Goal: Task Accomplishment & Management: Use online tool/utility

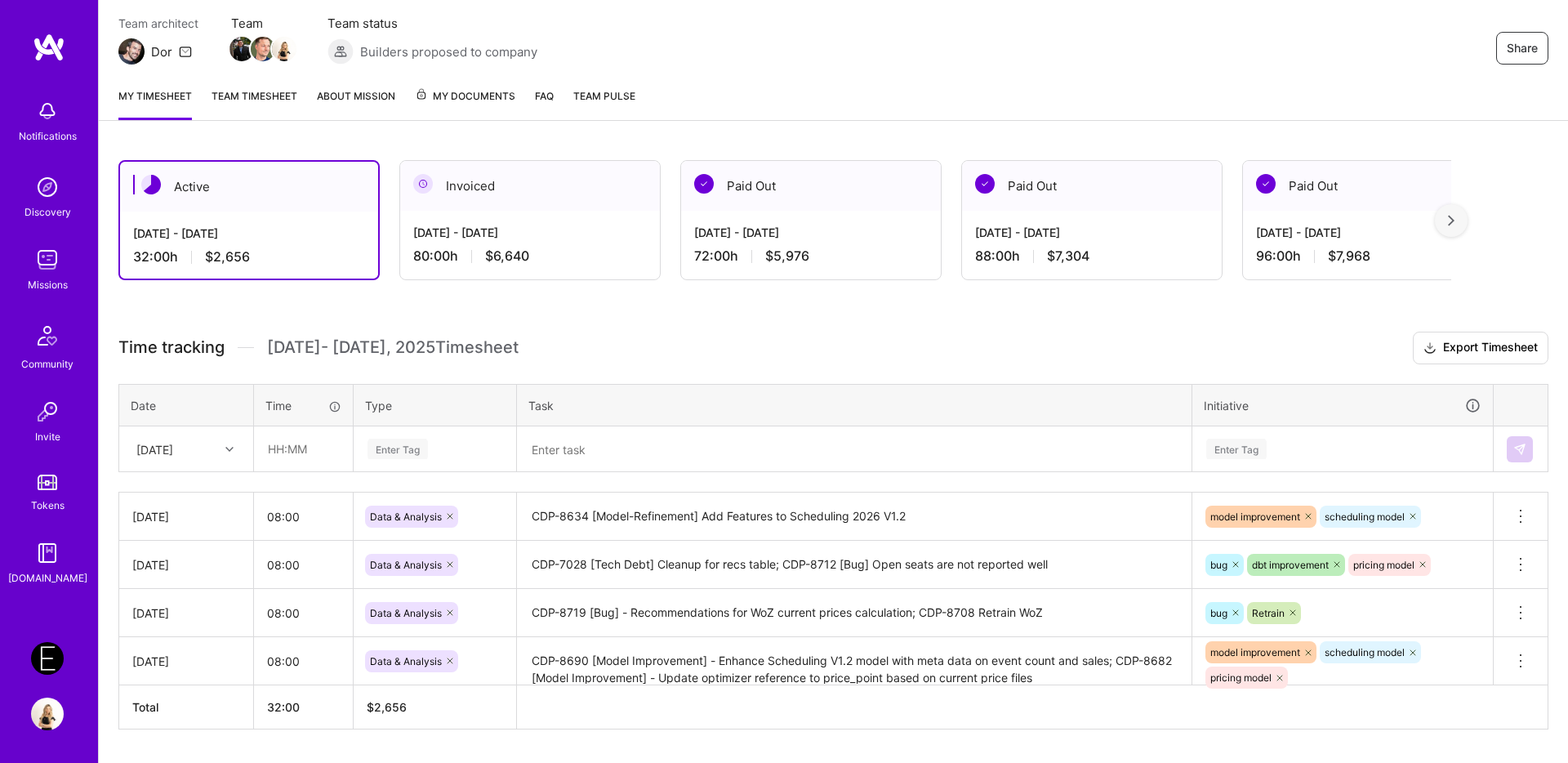
scroll to position [176, 0]
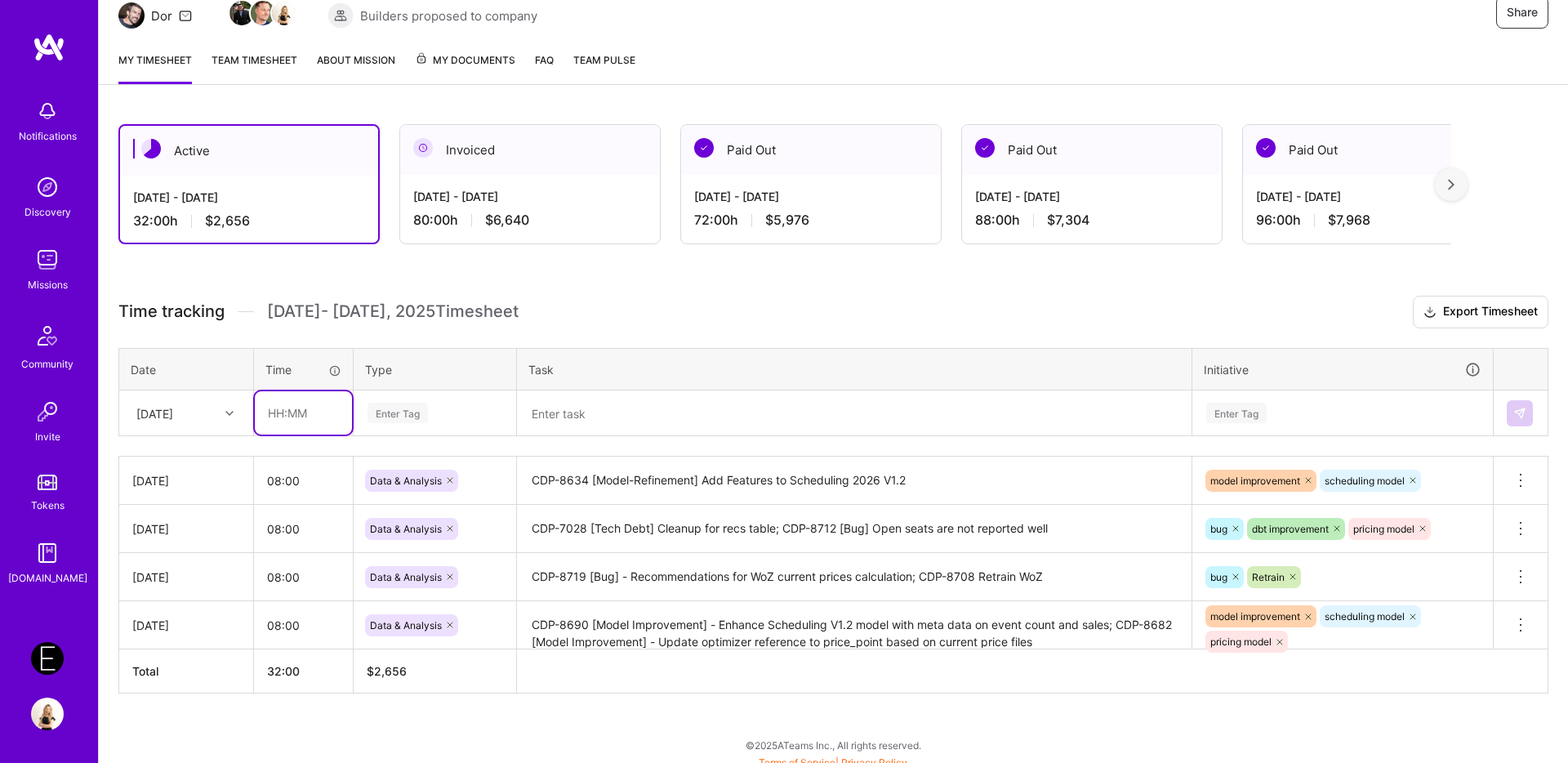
click at [282, 415] on input "text" at bounding box center [304, 412] width 97 height 44
type input "08:00"
click at [410, 422] on div "Enter Tag" at bounding box center [398, 412] width 60 height 26
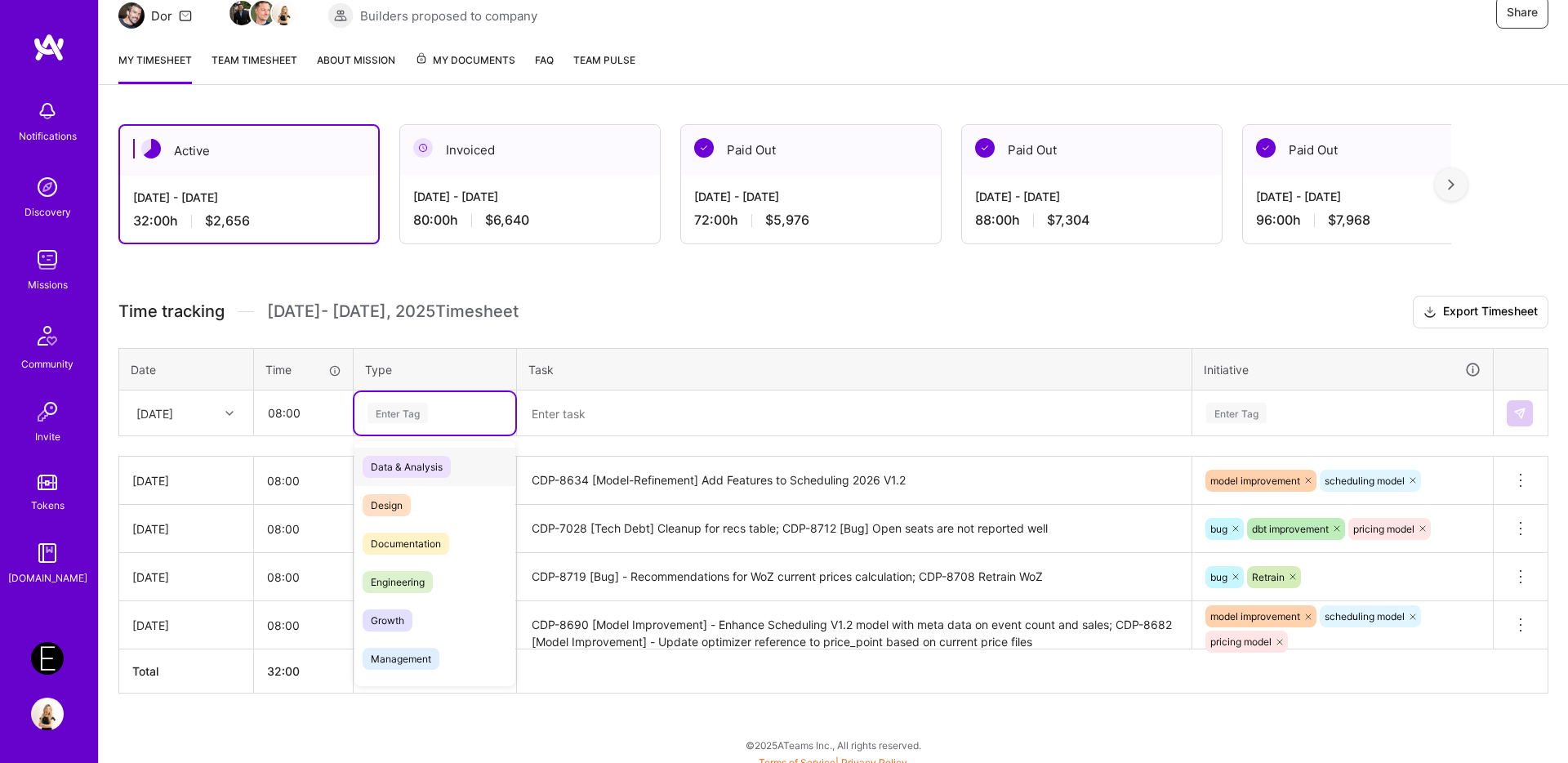
click at [410, 468] on span "Data & Analysis" at bounding box center [407, 467] width 88 height 22
click at [597, 417] on textarea at bounding box center [854, 413] width 672 height 43
paste textarea "[Bug] Scoring failed - Lat/Lon corruption in client's files"
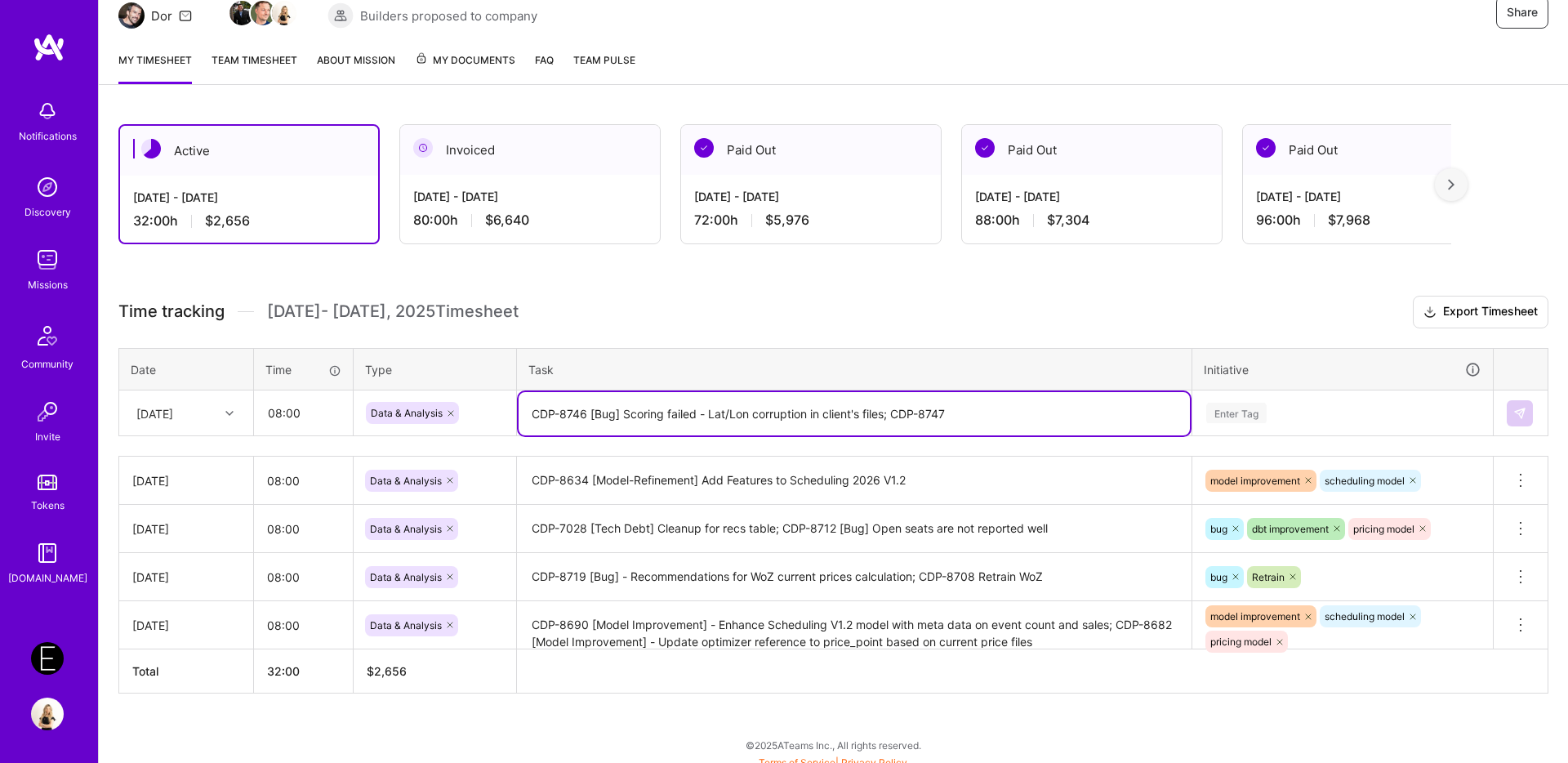
paste textarea "[DBT Model] - Add live event indicator to totrain table"
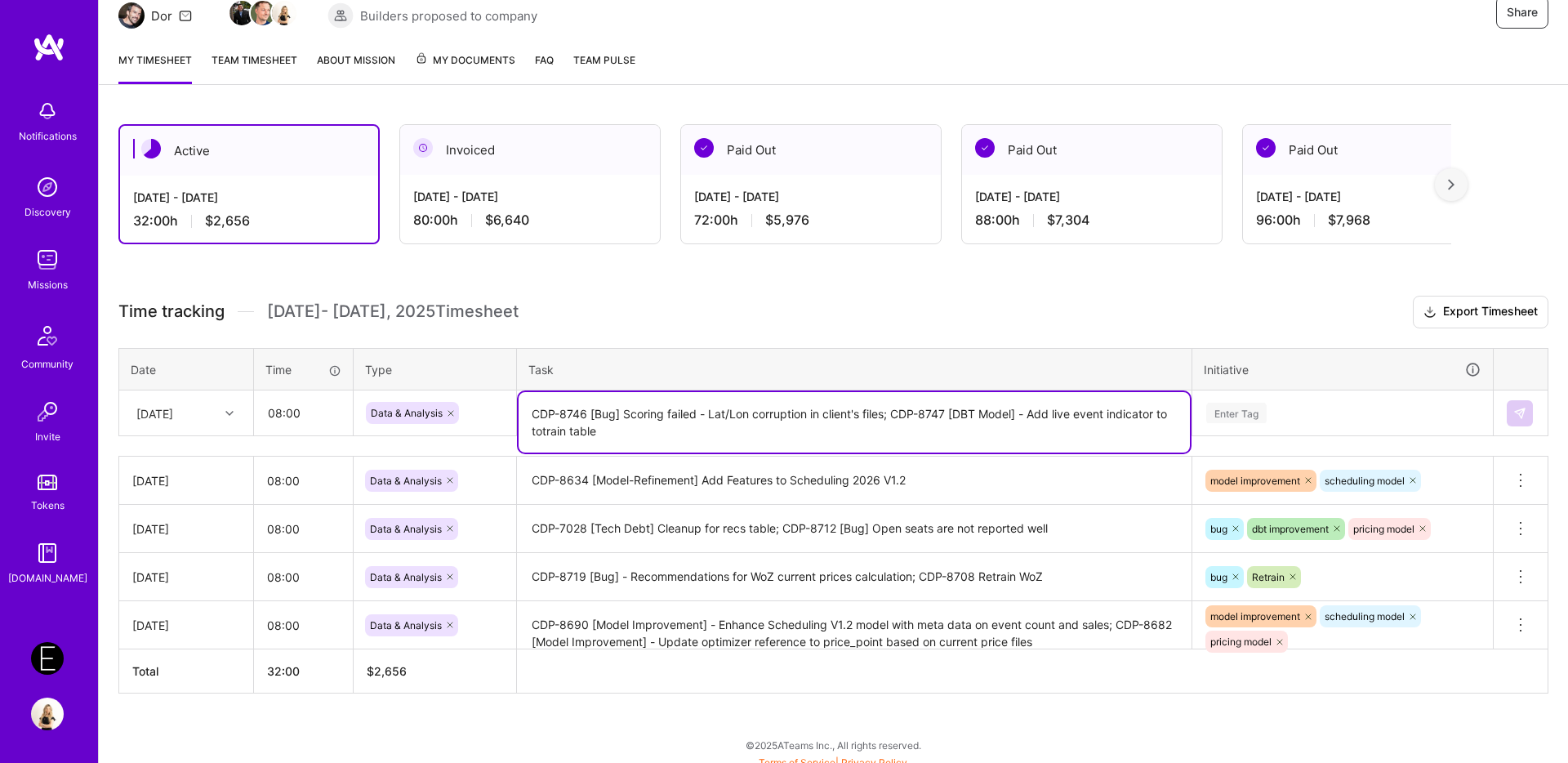
type textarea "CDP-8746 [Bug] Scoring failed - Lat/Lon corruption in client's files; CDP-8747 …"
click at [1224, 421] on div "Enter Tag" at bounding box center [1342, 413] width 299 height 43
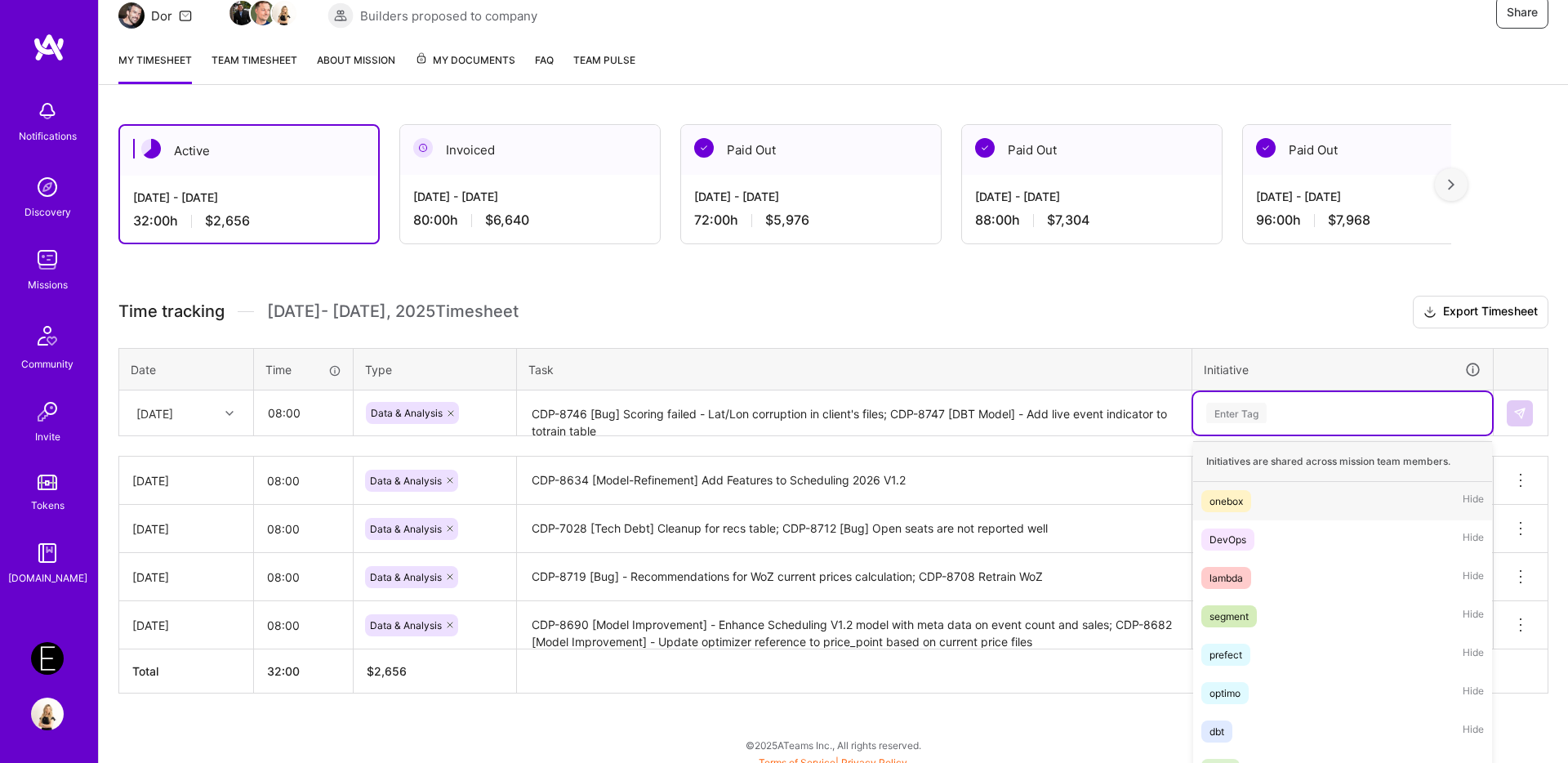
scroll to position [189, 0]
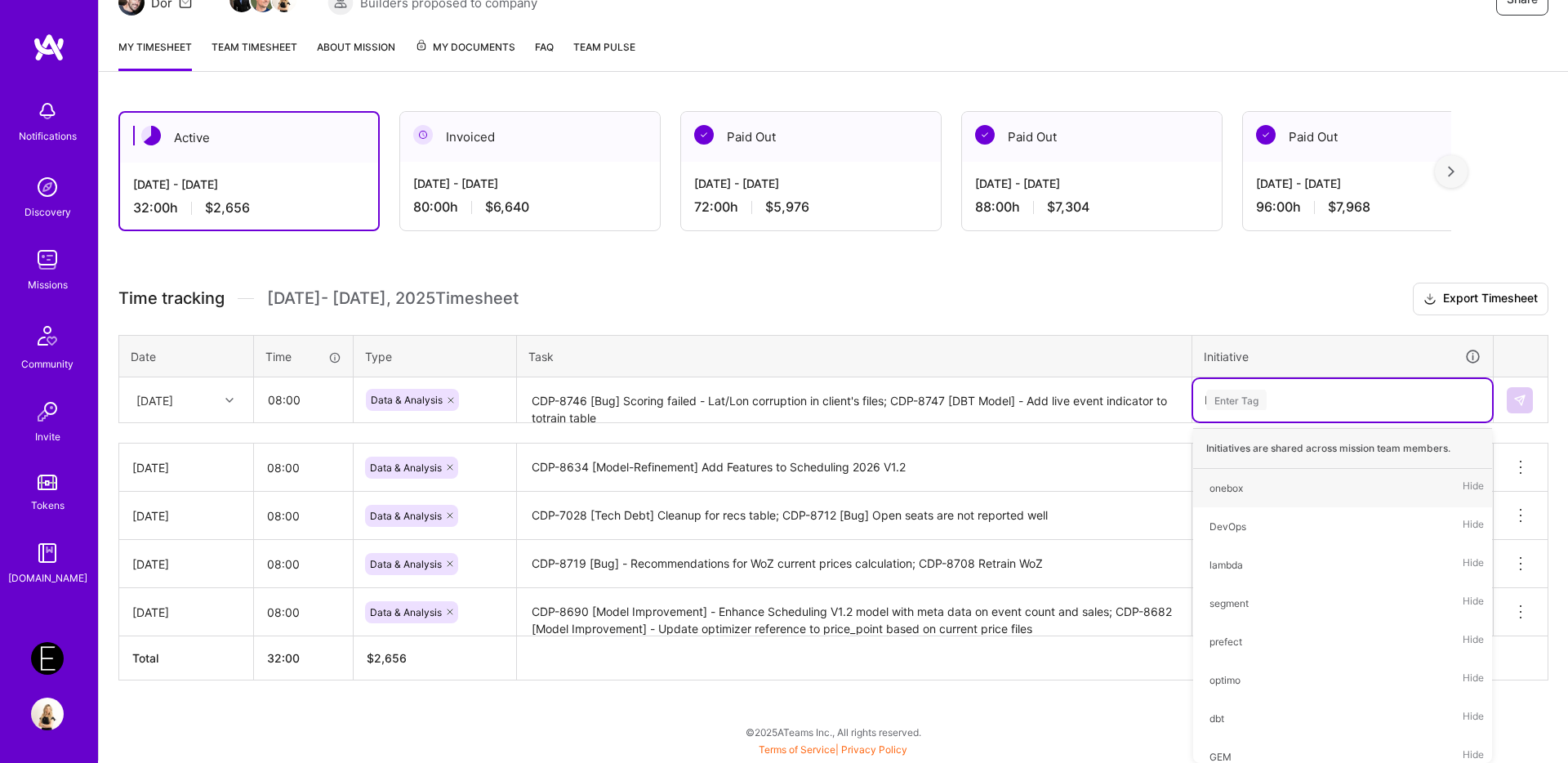
type input "bug"
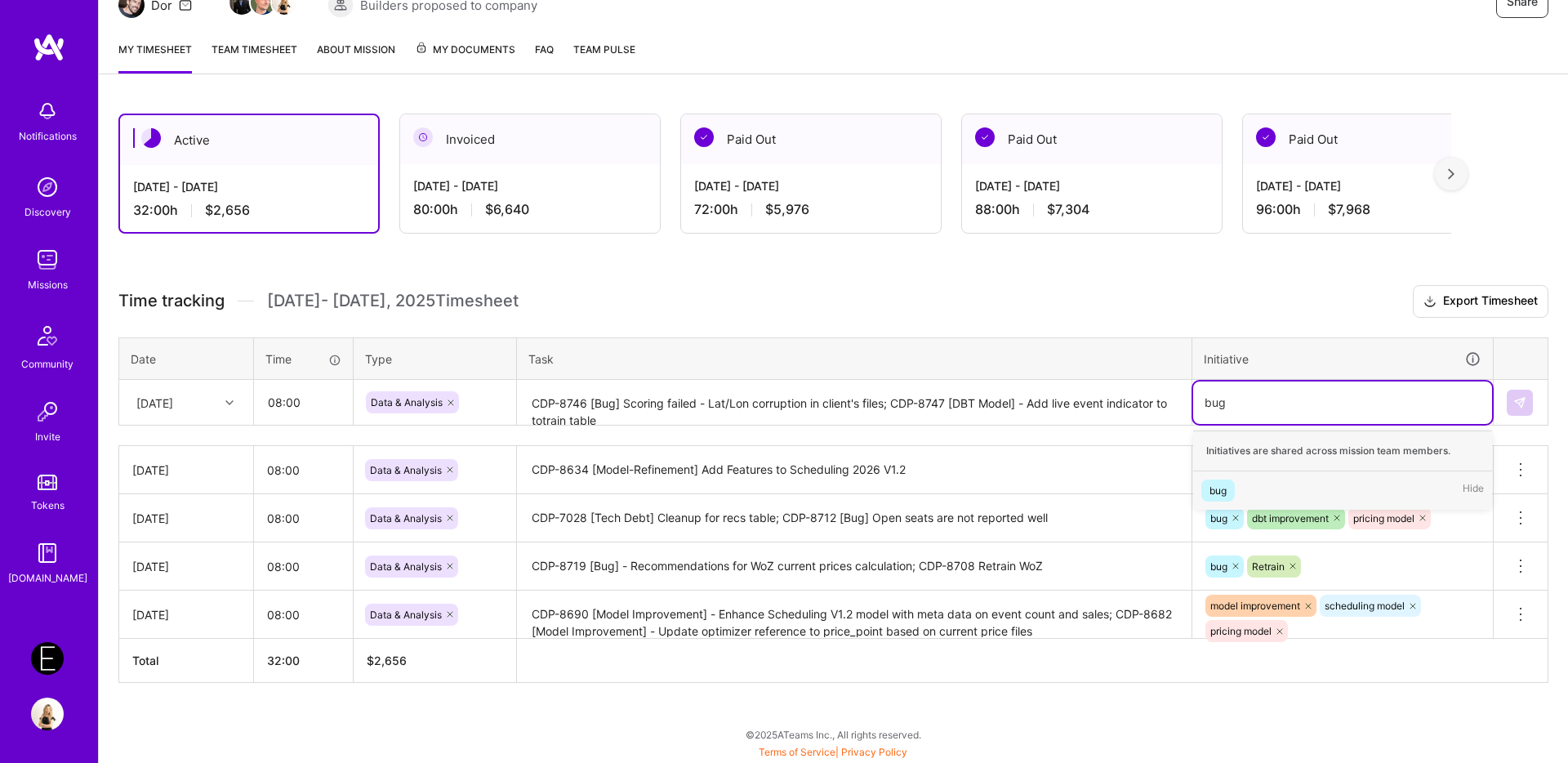
click at [1222, 483] on div "bug" at bounding box center [1218, 490] width 17 height 17
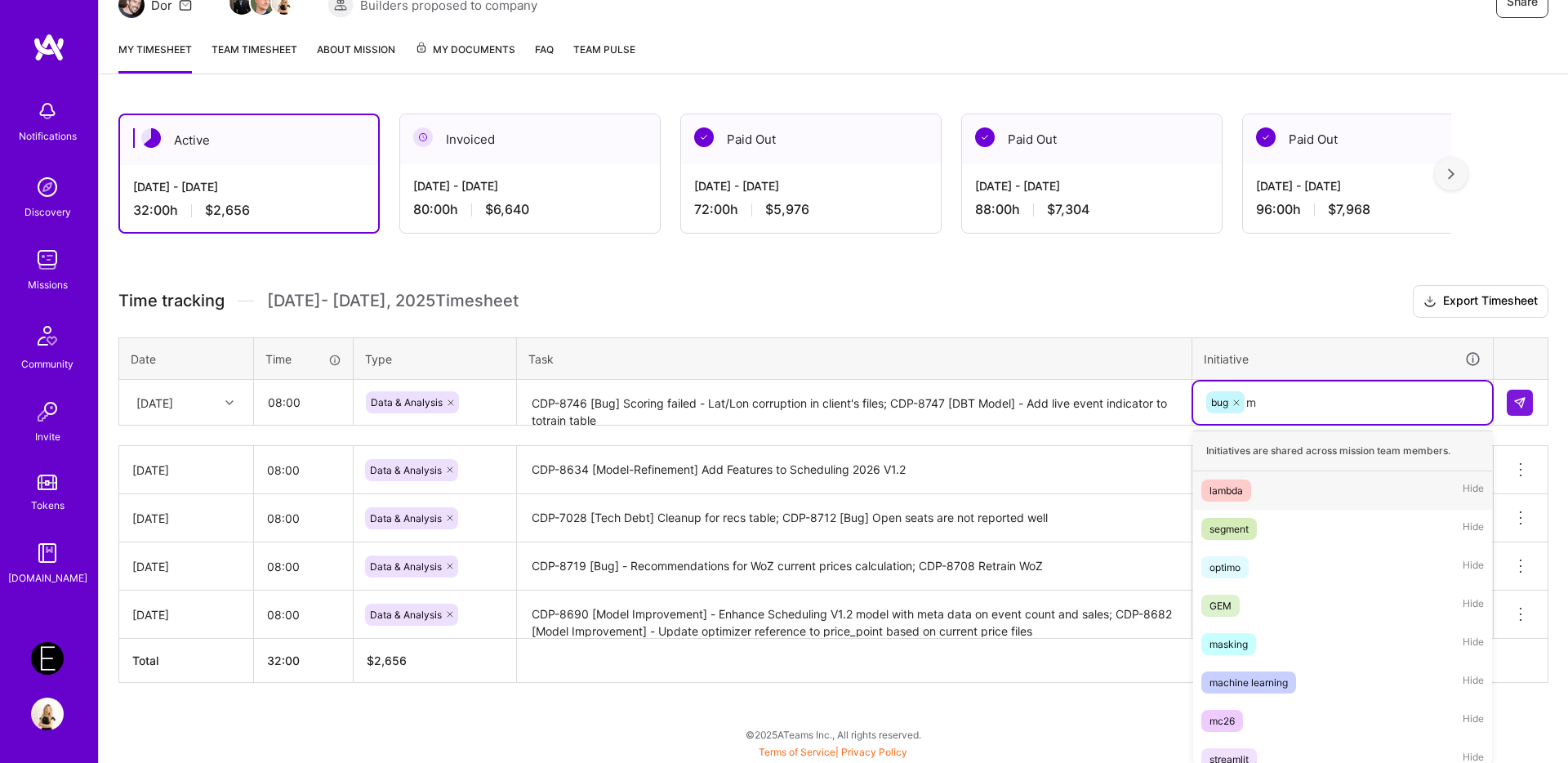
scroll to position [189, 0]
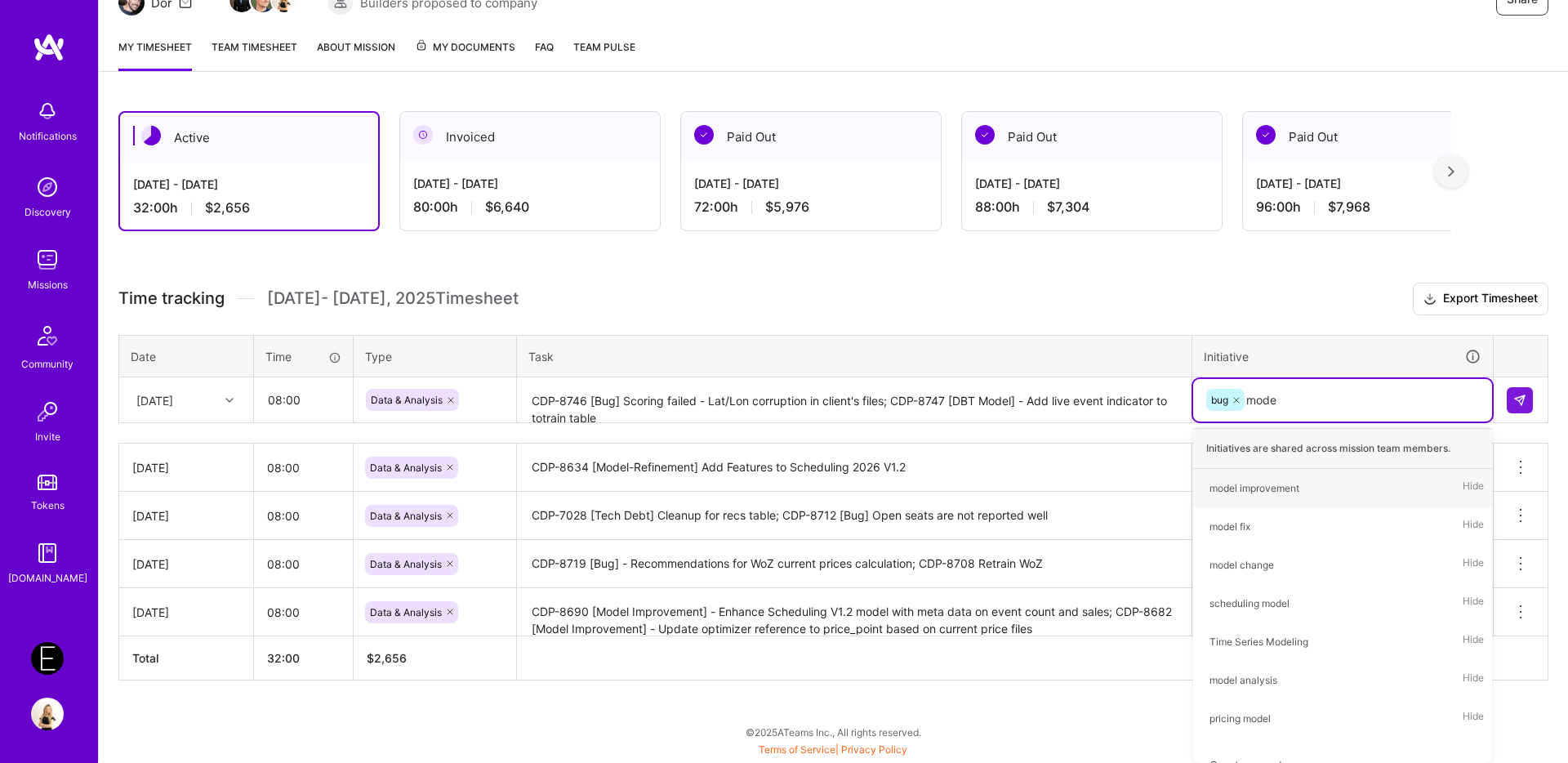
type input "model"
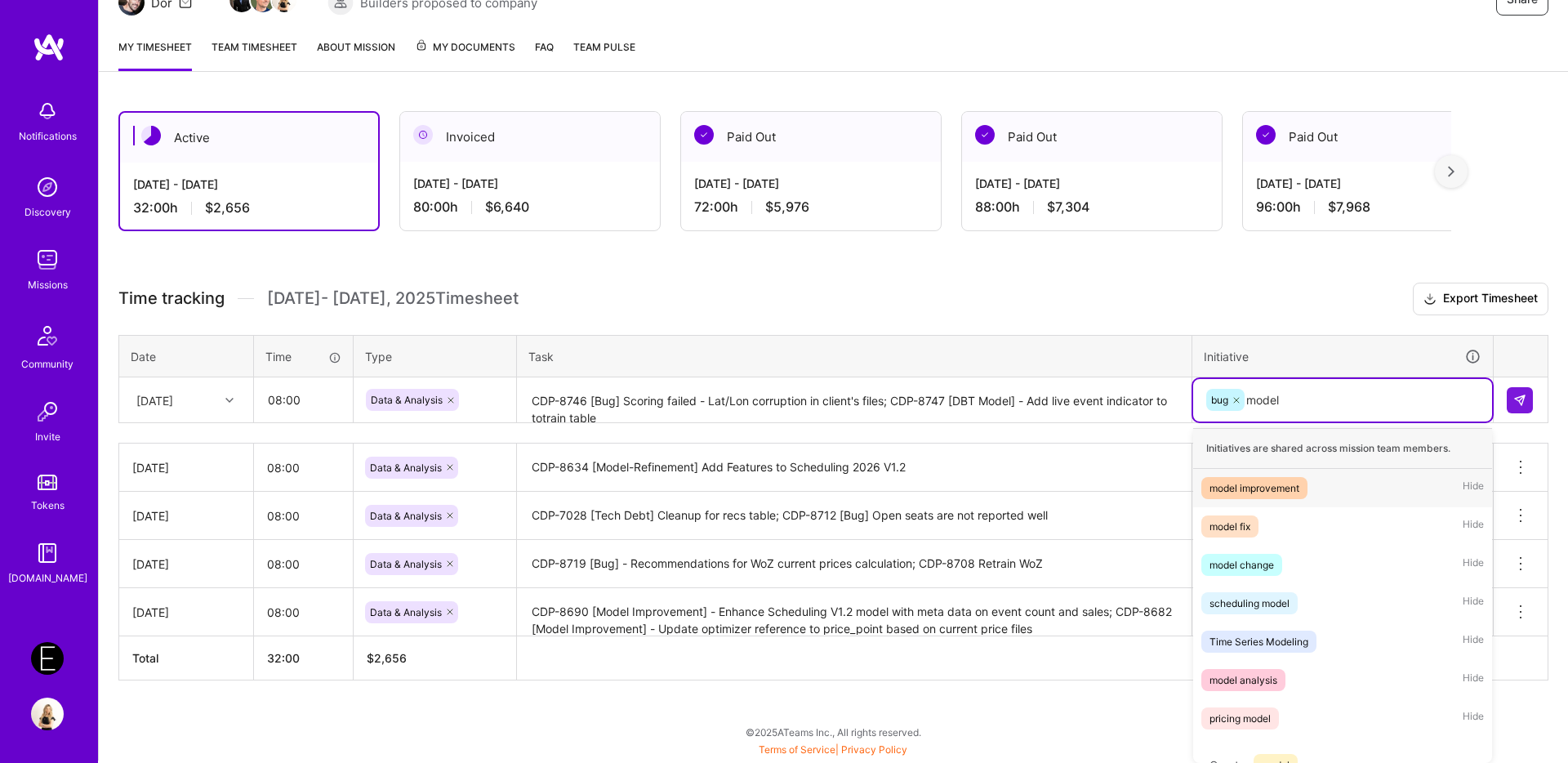
click at [1281, 489] on div "model improvement" at bounding box center [1254, 487] width 90 height 17
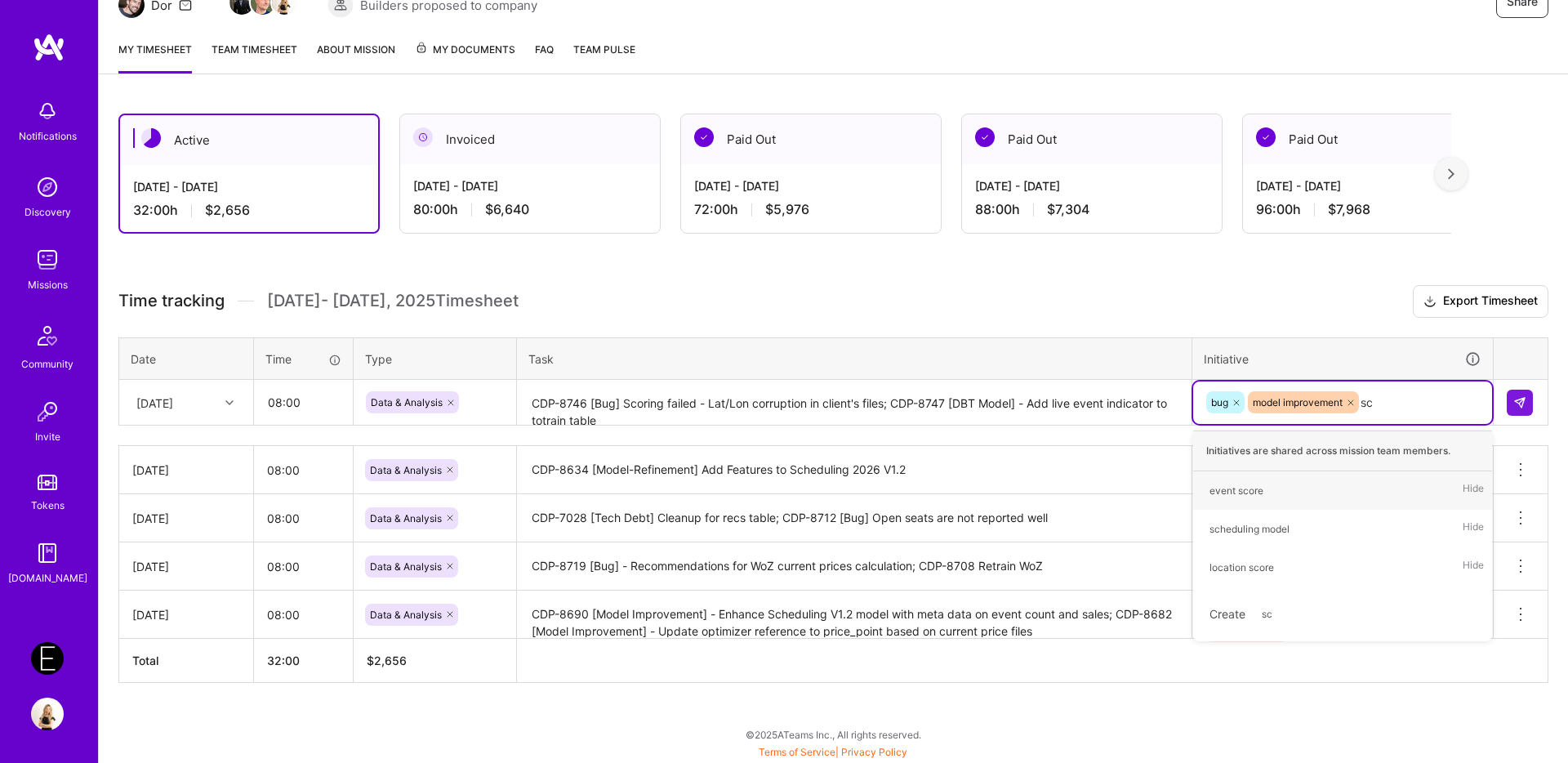
scroll to position [187, 0]
type input "sched"
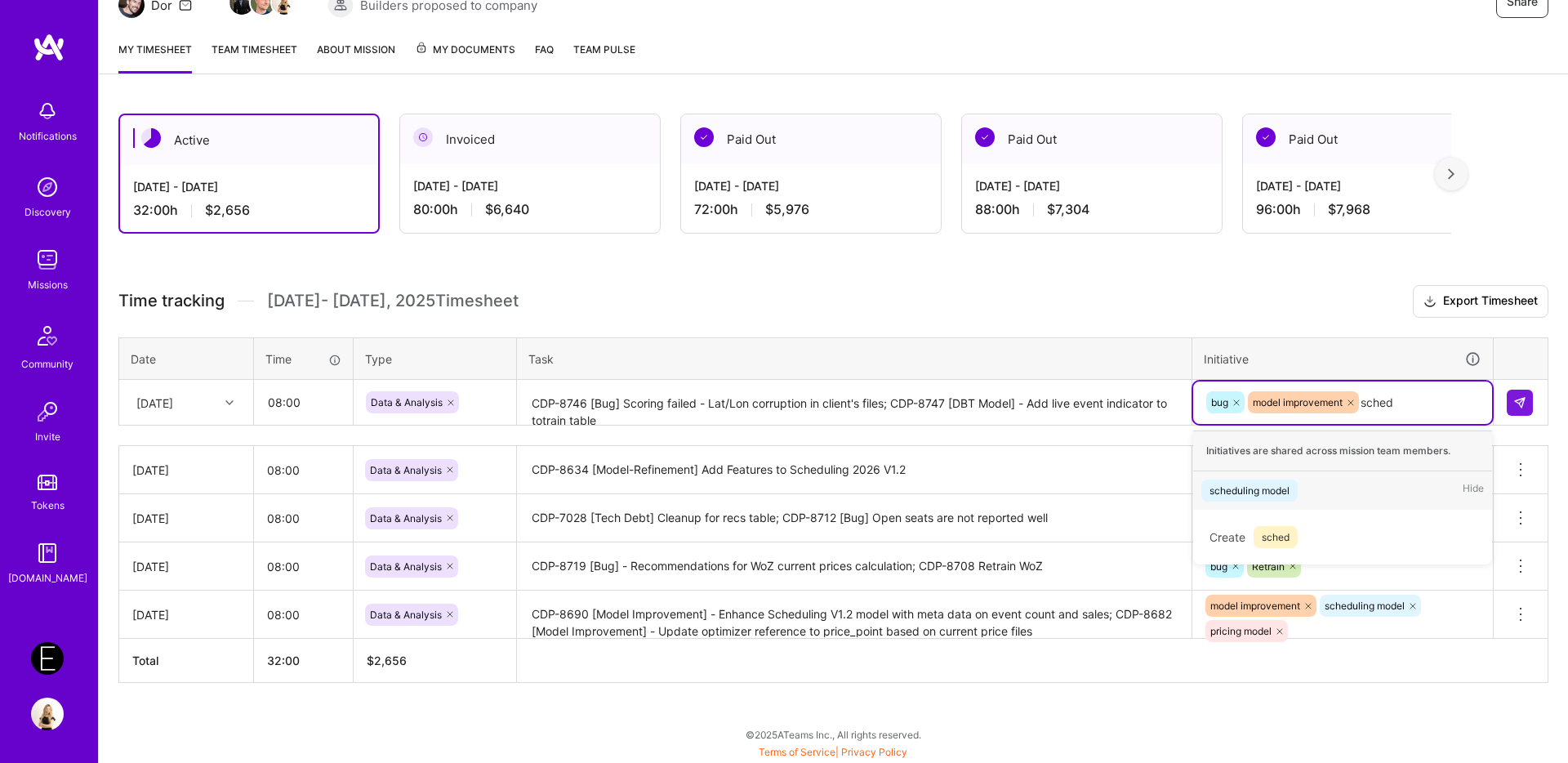
click at [1221, 498] on div "scheduling model" at bounding box center [1249, 490] width 80 height 17
type input "pric"
click at [1242, 498] on div "pricing model" at bounding box center [1240, 490] width 61 height 17
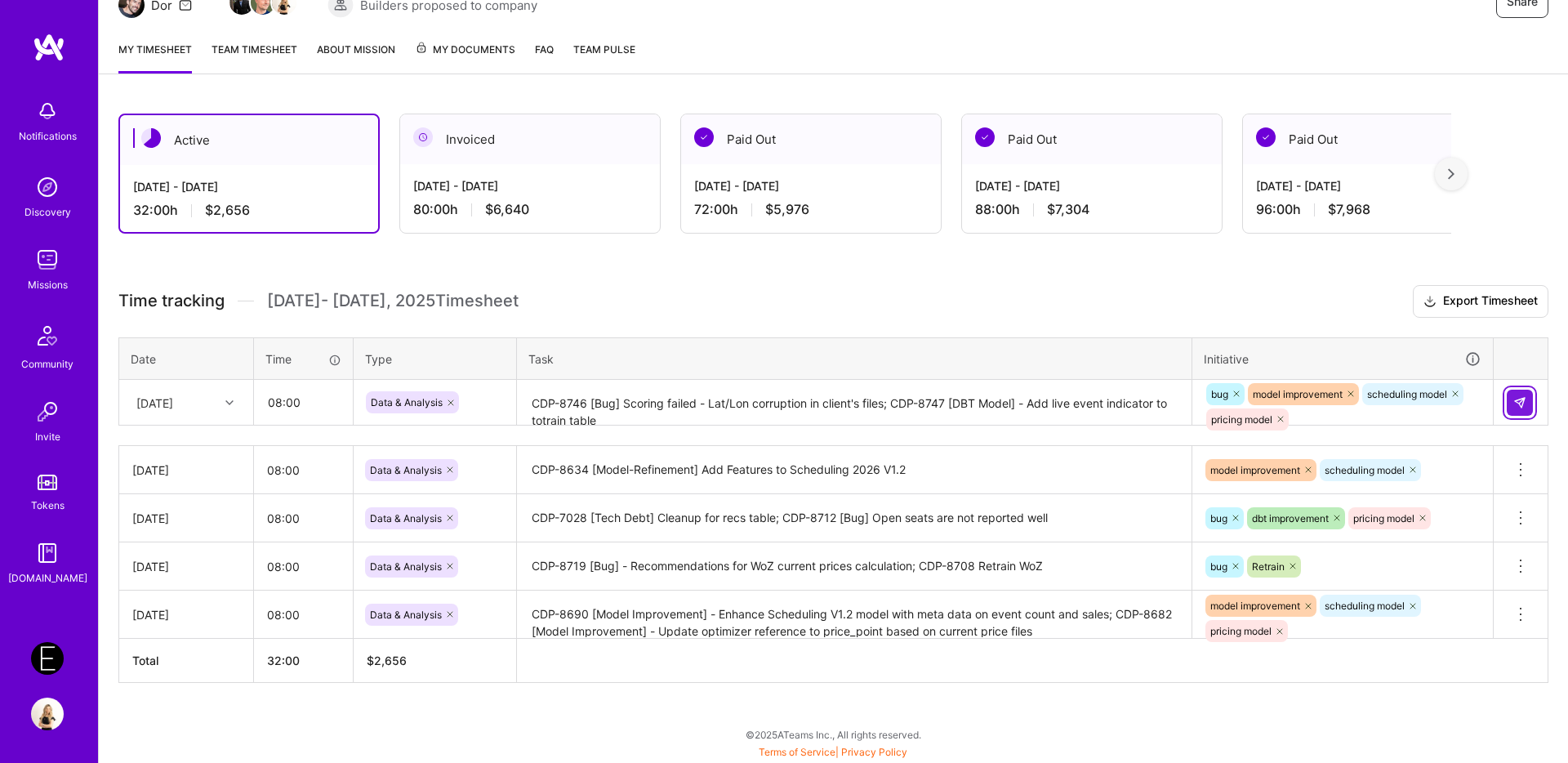
click at [1519, 402] on img at bounding box center [1520, 402] width 13 height 13
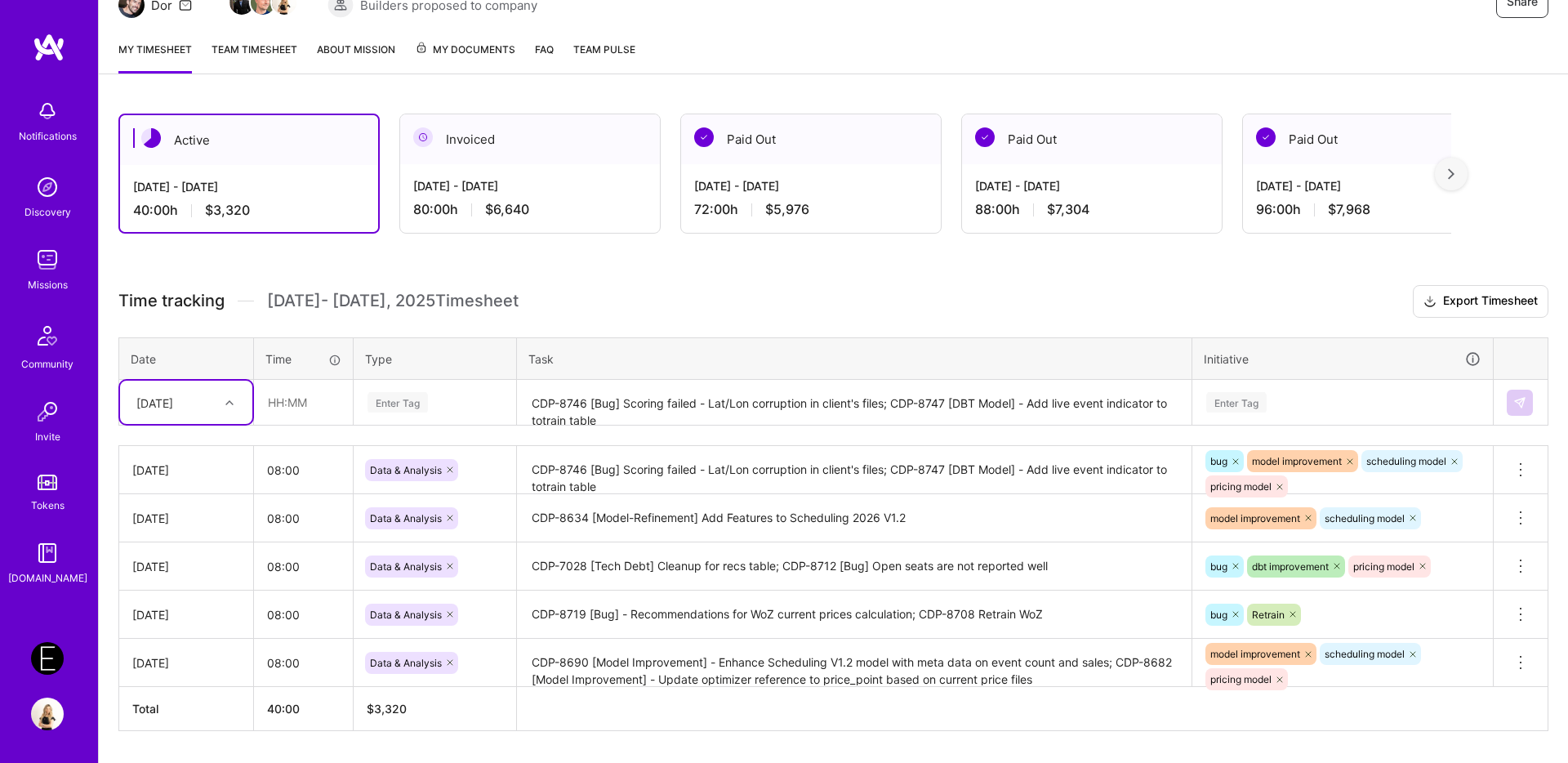
scroll to position [235, 0]
